Goal: Task Accomplishment & Management: Use online tool/utility

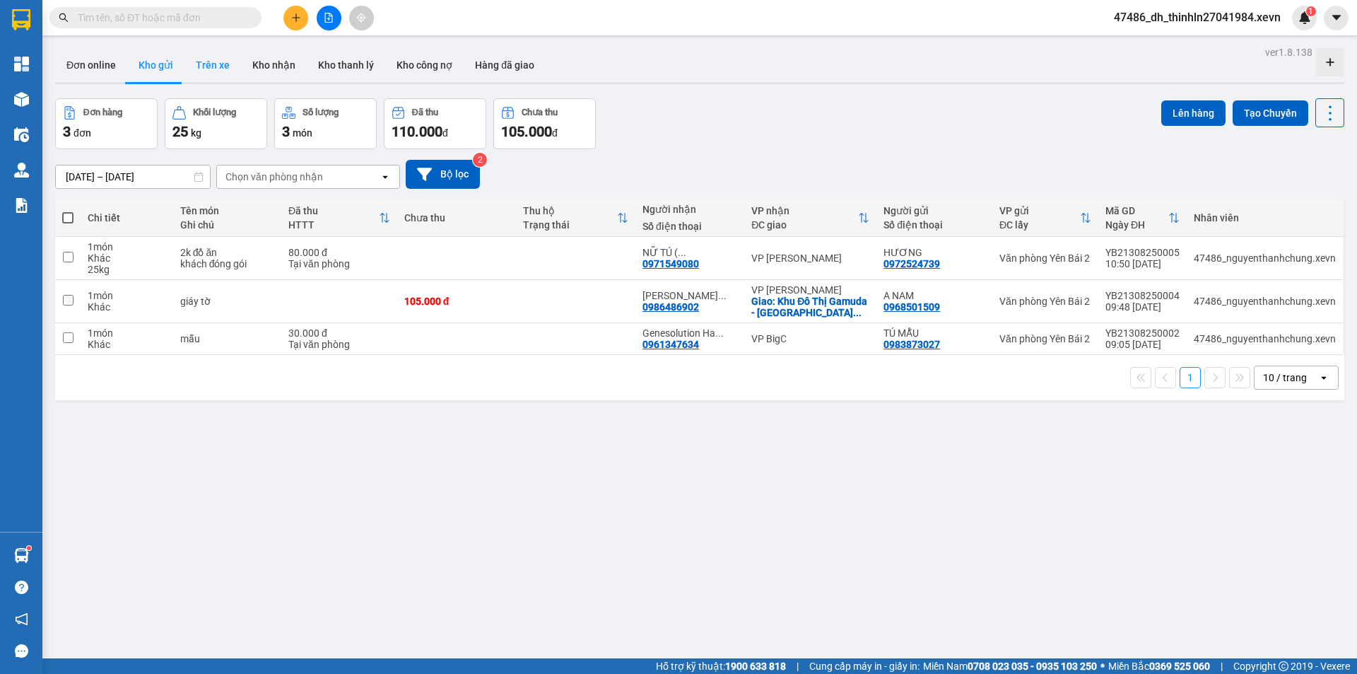
click at [221, 79] on button "Trên xe" at bounding box center [212, 65] width 57 height 34
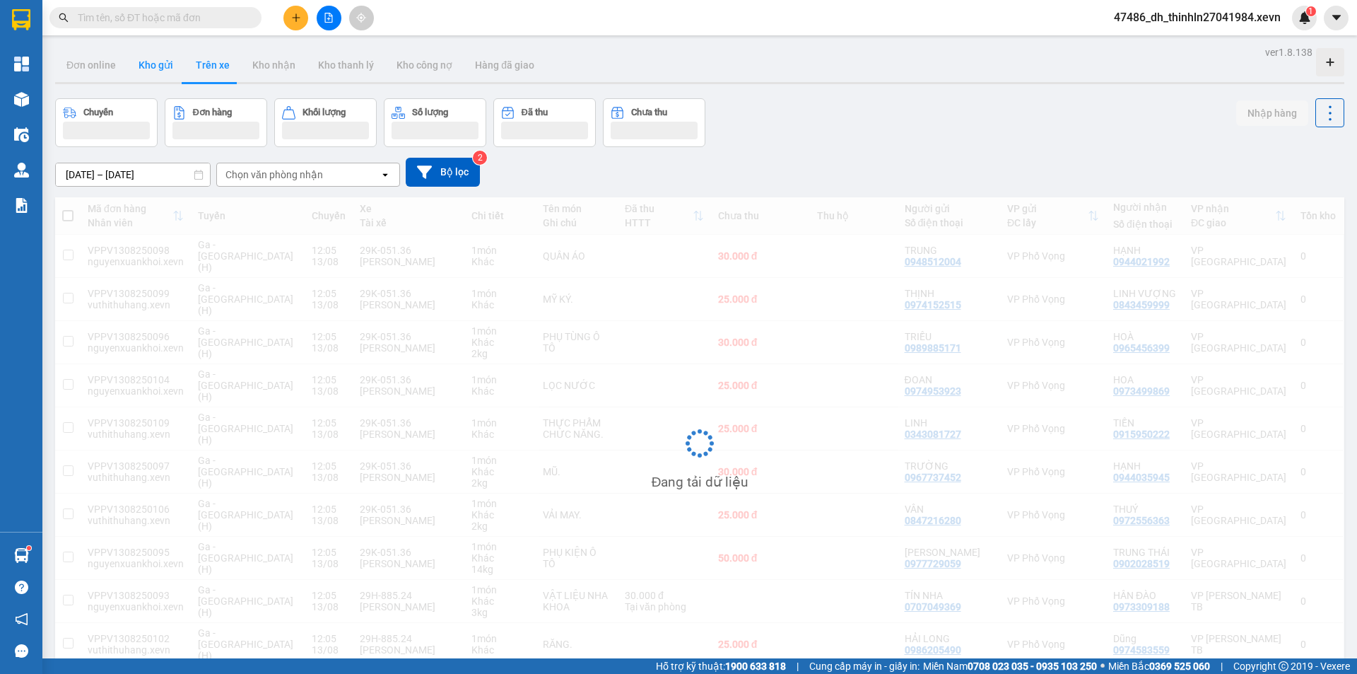
click at [160, 68] on button "Kho gửi" at bounding box center [155, 65] width 57 height 34
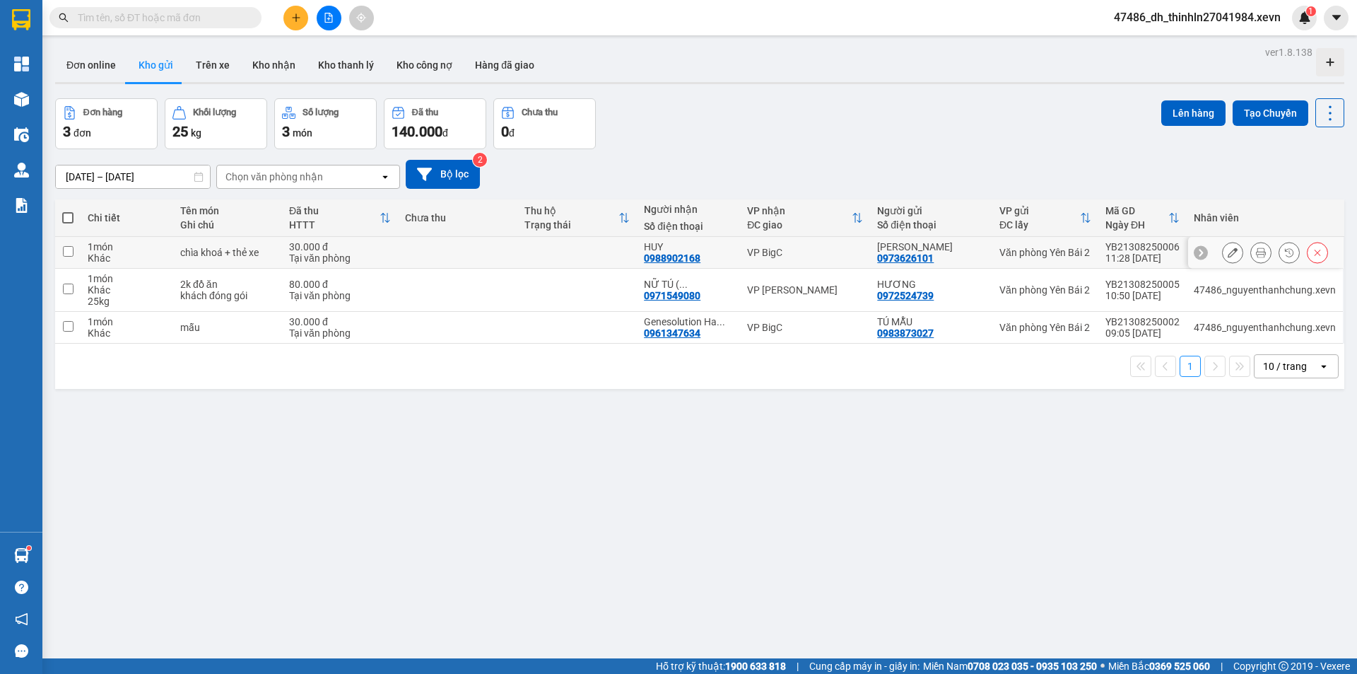
click at [755, 252] on div "VP BigC" at bounding box center [805, 252] width 116 height 11
checkbox input "true"
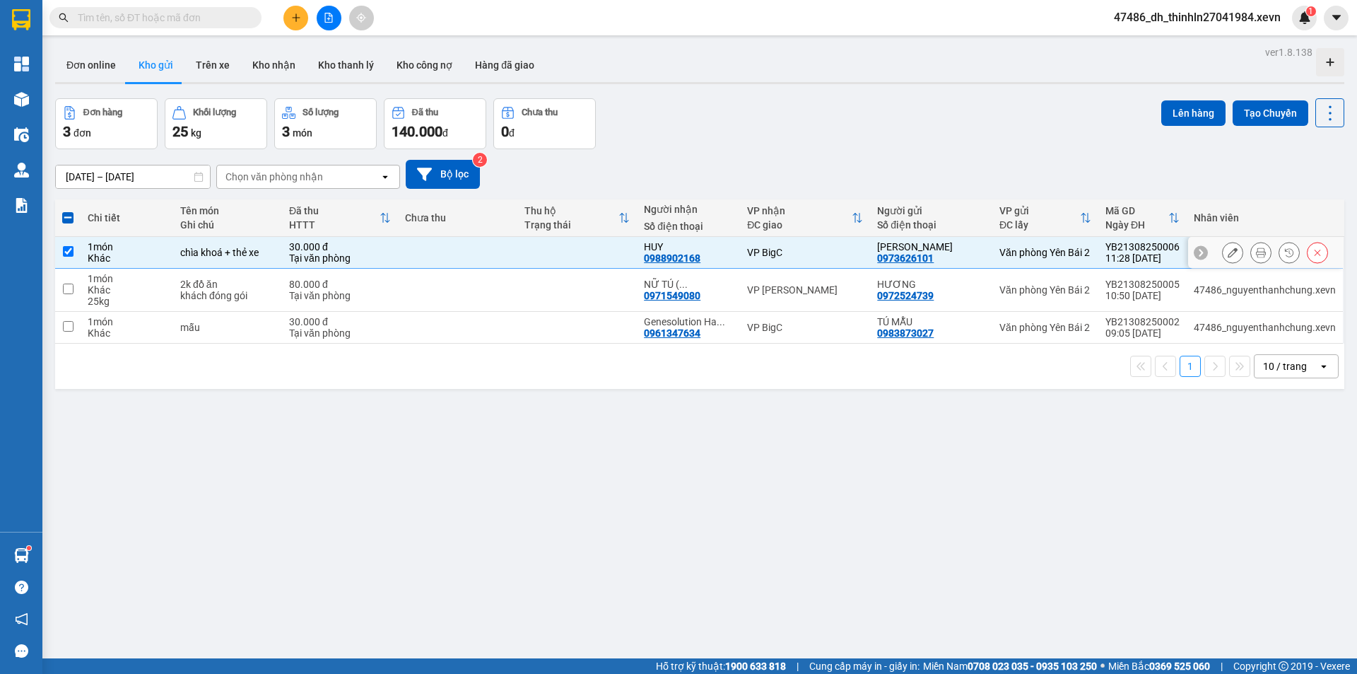
click at [1256, 257] on icon at bounding box center [1261, 252] width 10 height 10
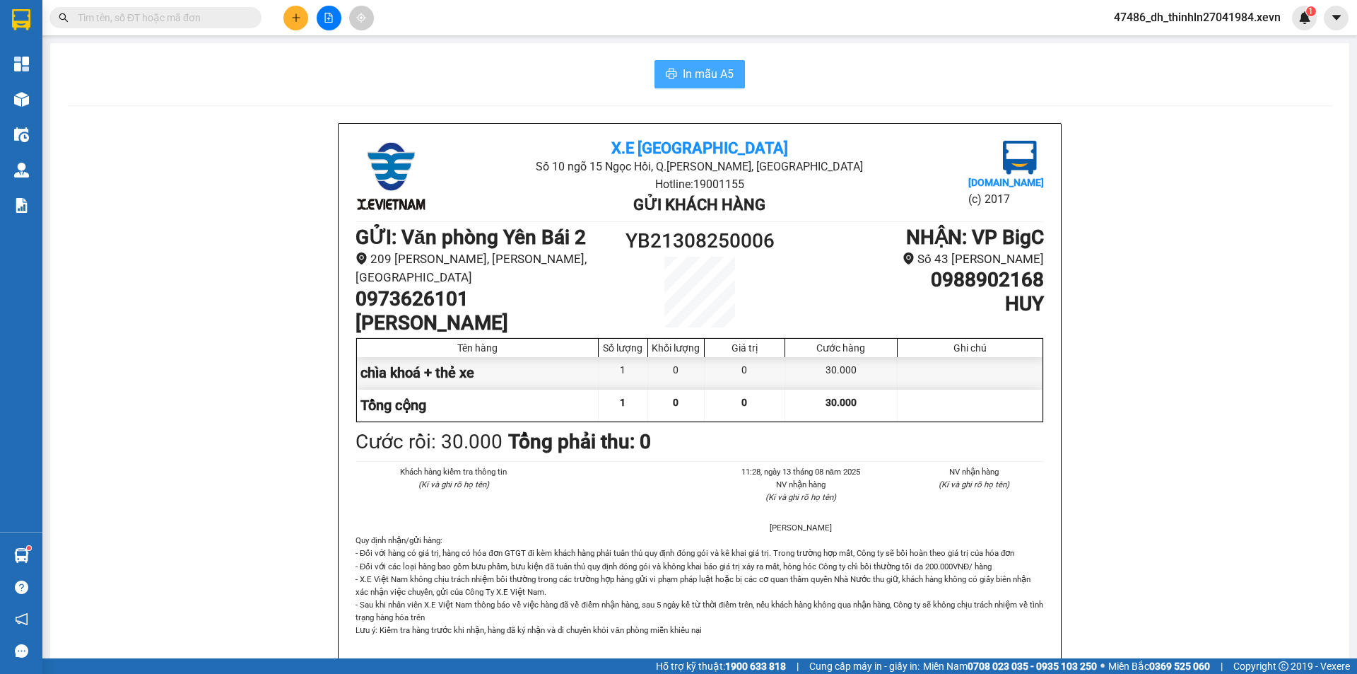
click at [719, 78] on span "In mẫu A5" at bounding box center [708, 74] width 51 height 18
